Goal: Transaction & Acquisition: Obtain resource

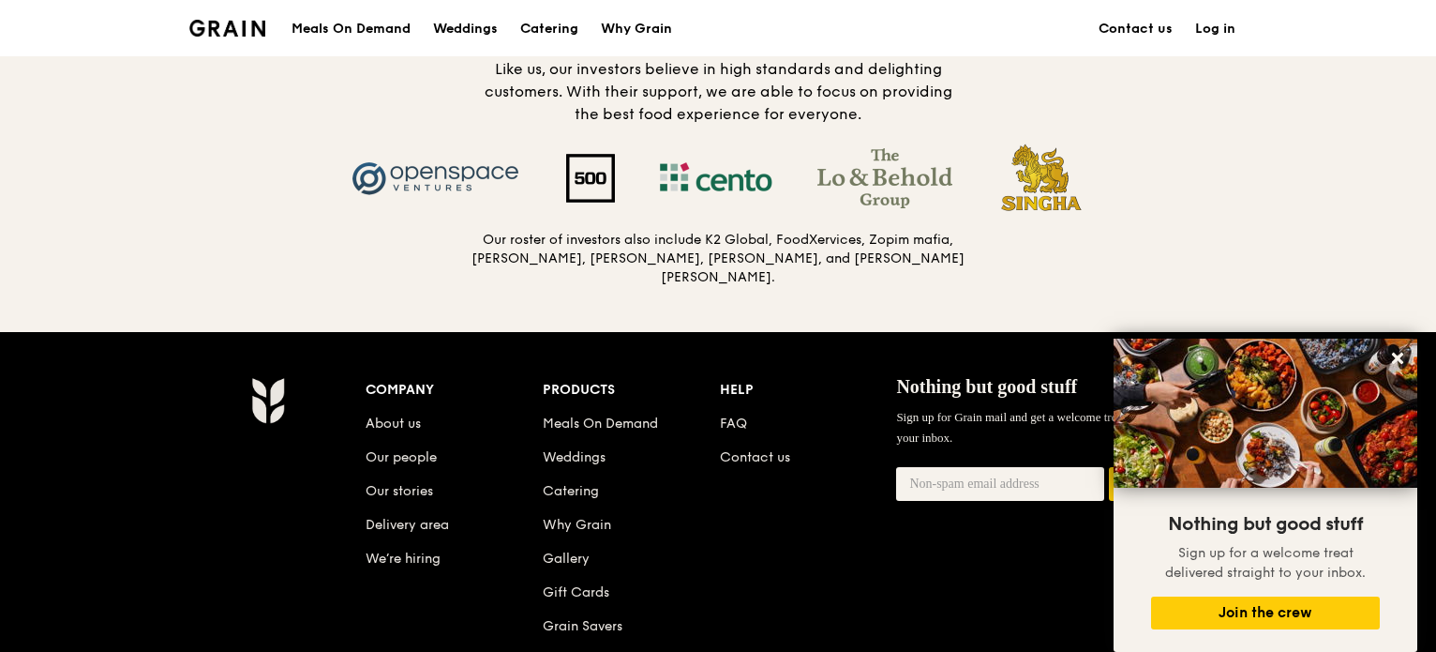
scroll to position [2063, 0]
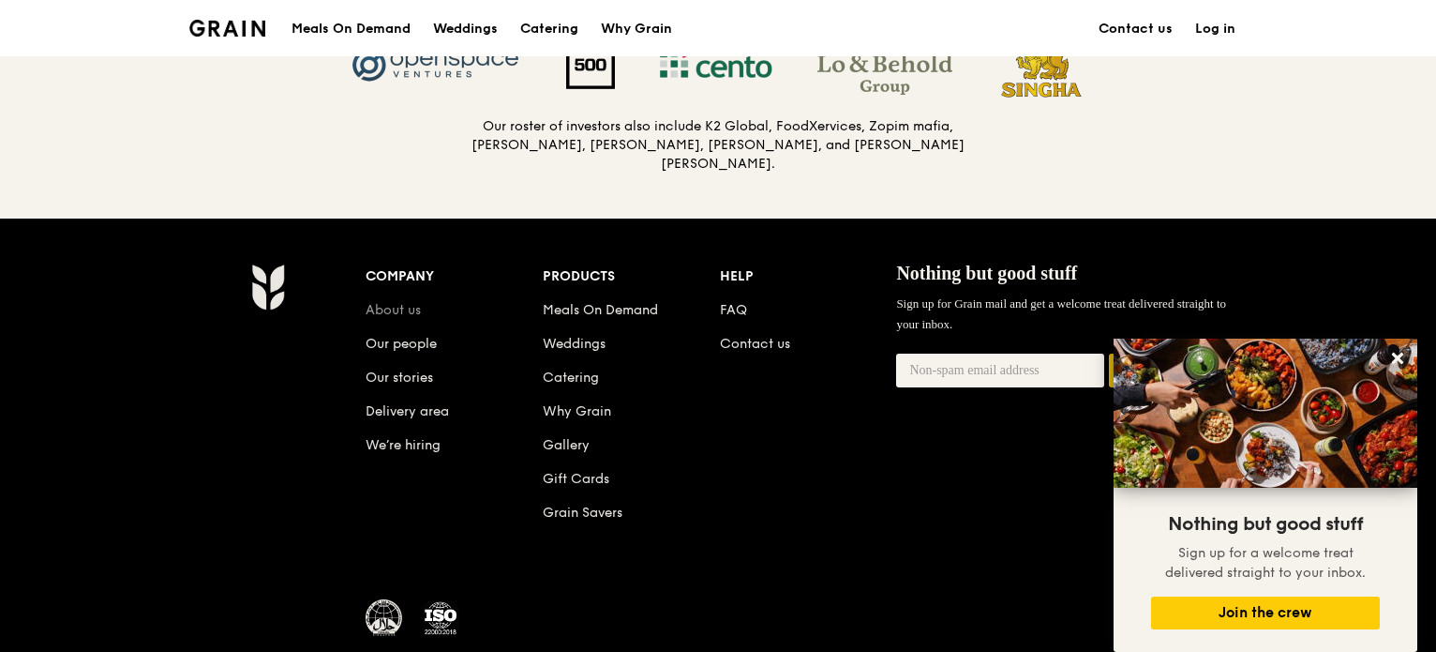
click at [407, 303] on link "About us" at bounding box center [393, 310] width 55 height 16
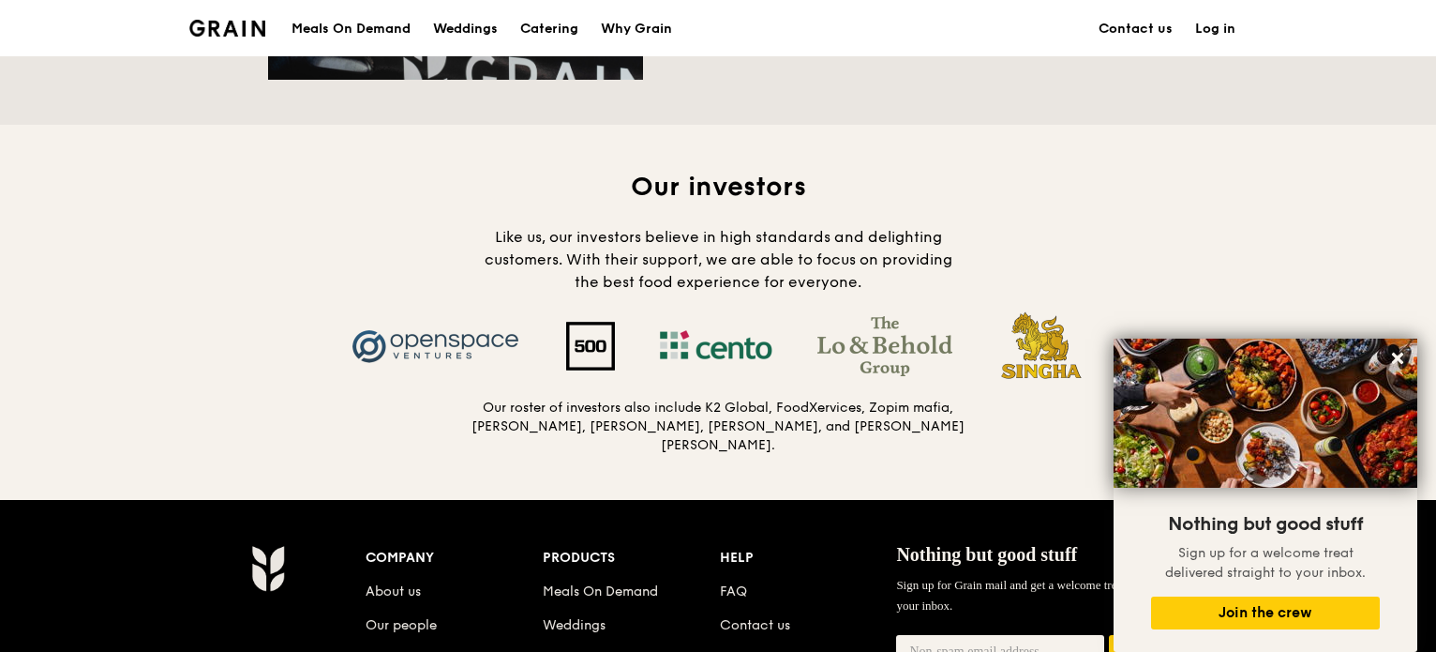
scroll to position [1500, 0]
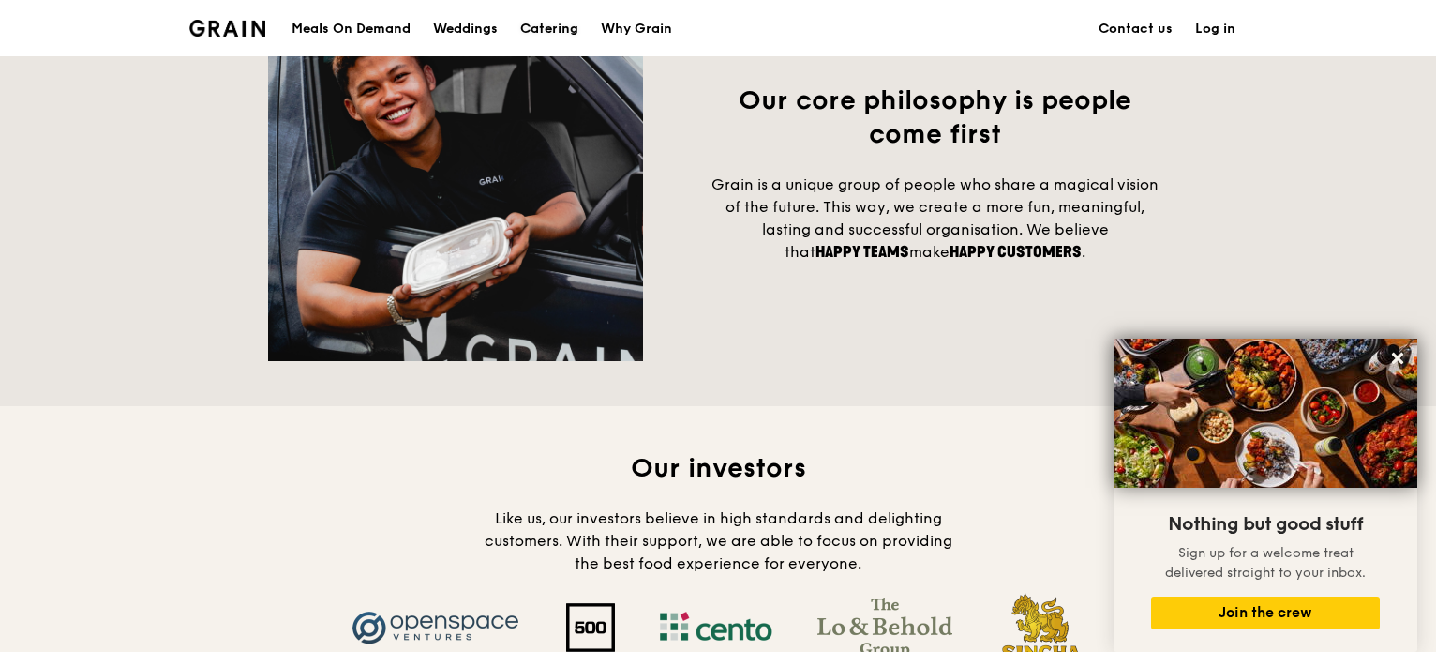
click at [575, 25] on div "Catering" at bounding box center [549, 29] width 58 height 56
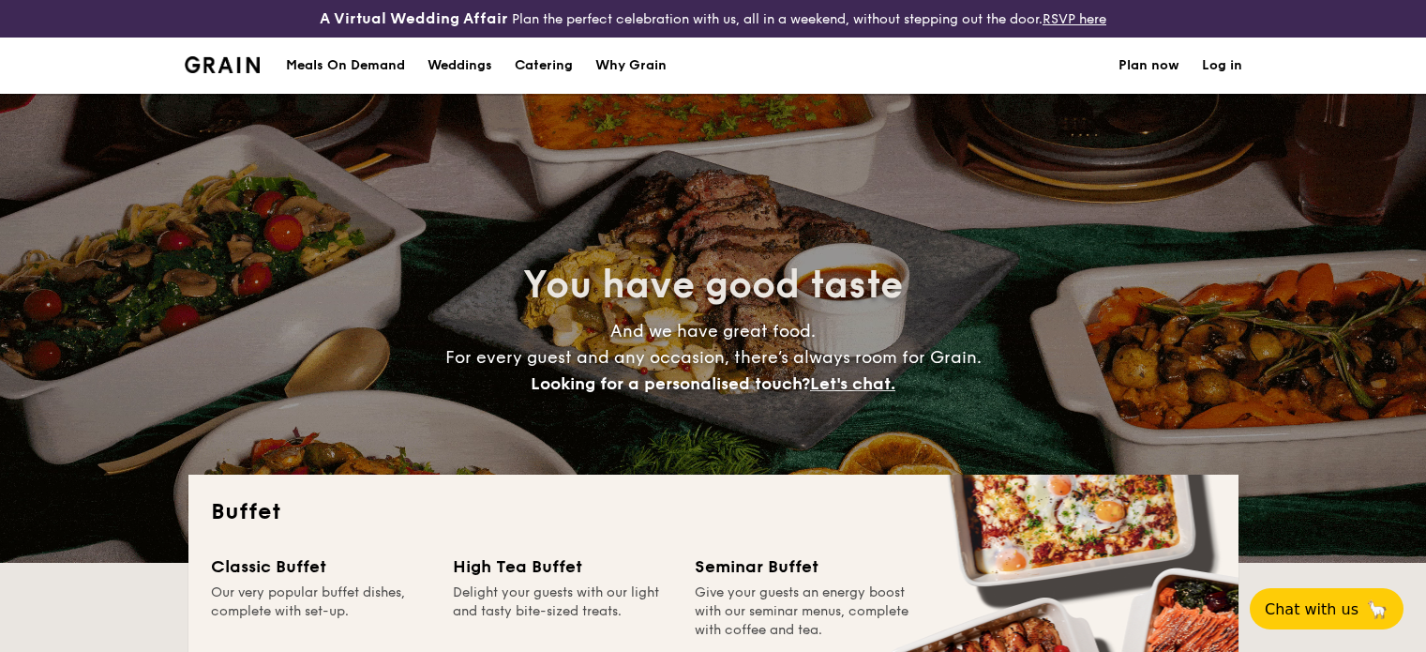
select select
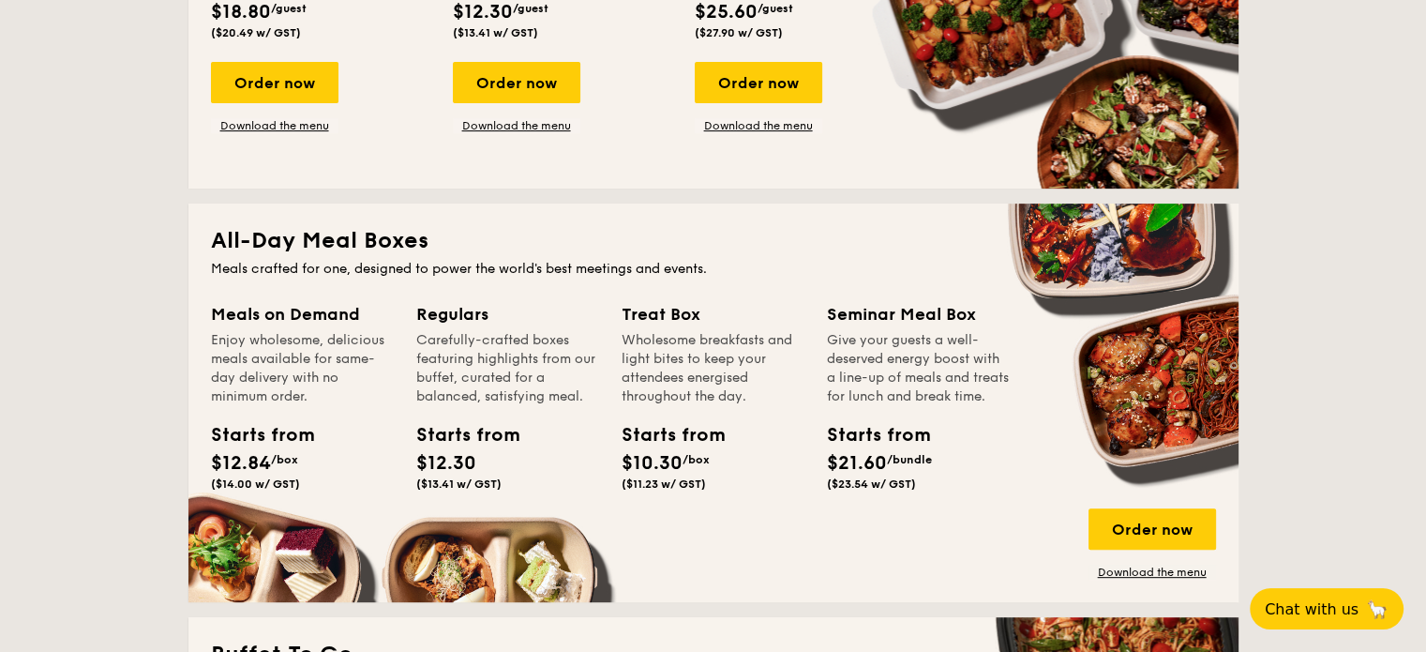
scroll to position [656, 0]
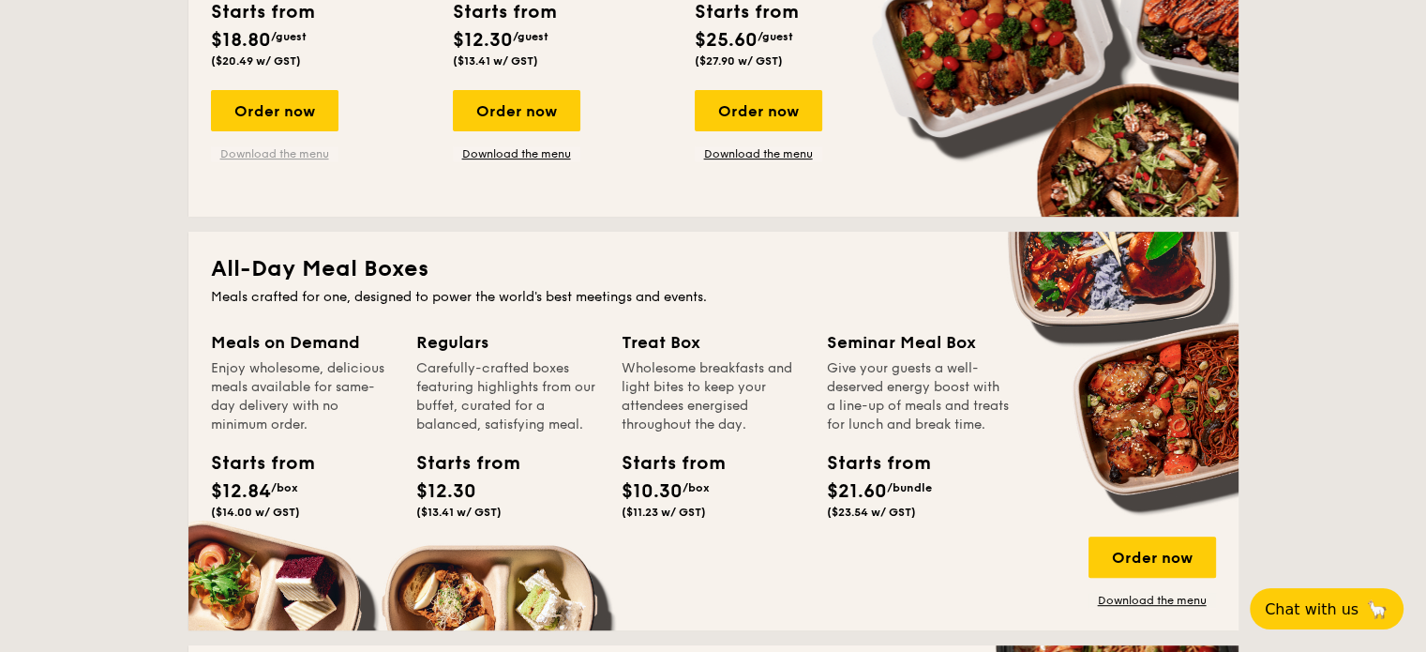
click at [299, 154] on link "Download the menu" at bounding box center [275, 153] width 128 height 15
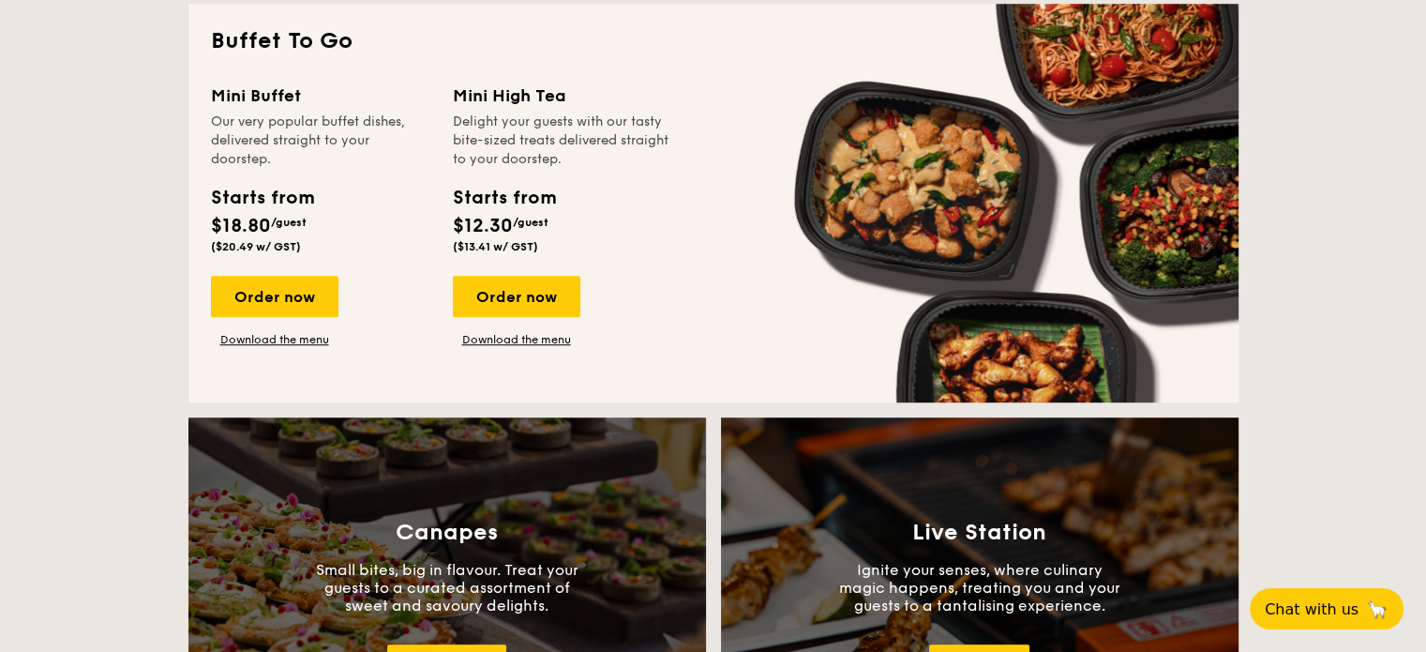
scroll to position [1406, 0]
